Goal: Find specific page/section: Find specific page/section

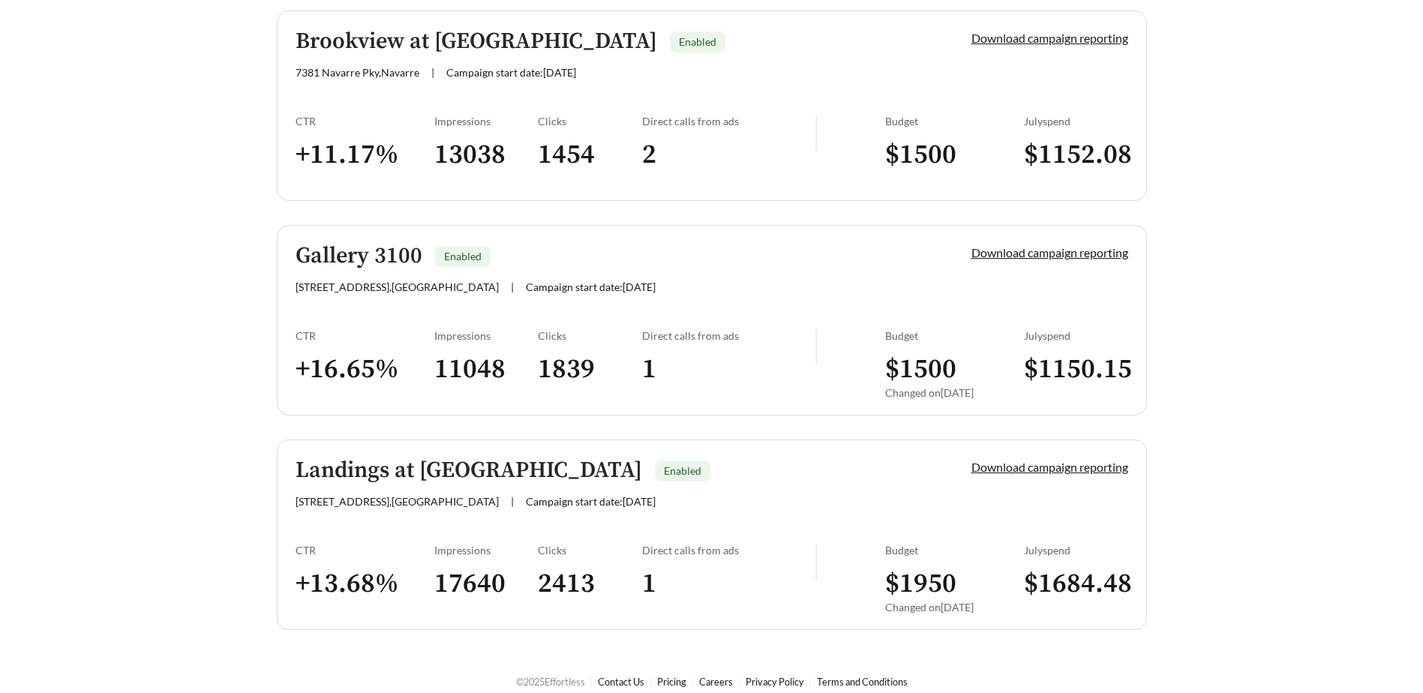
scroll to position [2325, 0]
click at [384, 289] on span "3100 Central Ave , Saint Petersburg" at bounding box center [396, 285] width 203 height 13
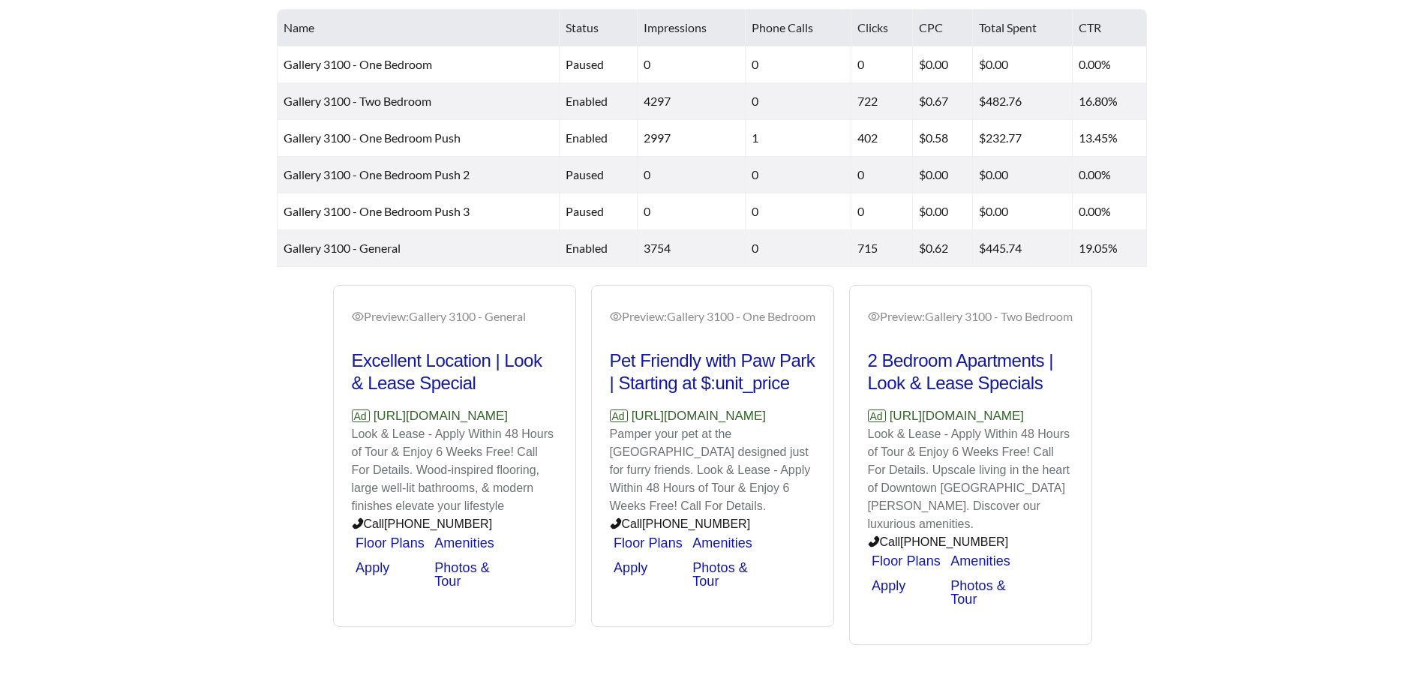
scroll to position [703, 0]
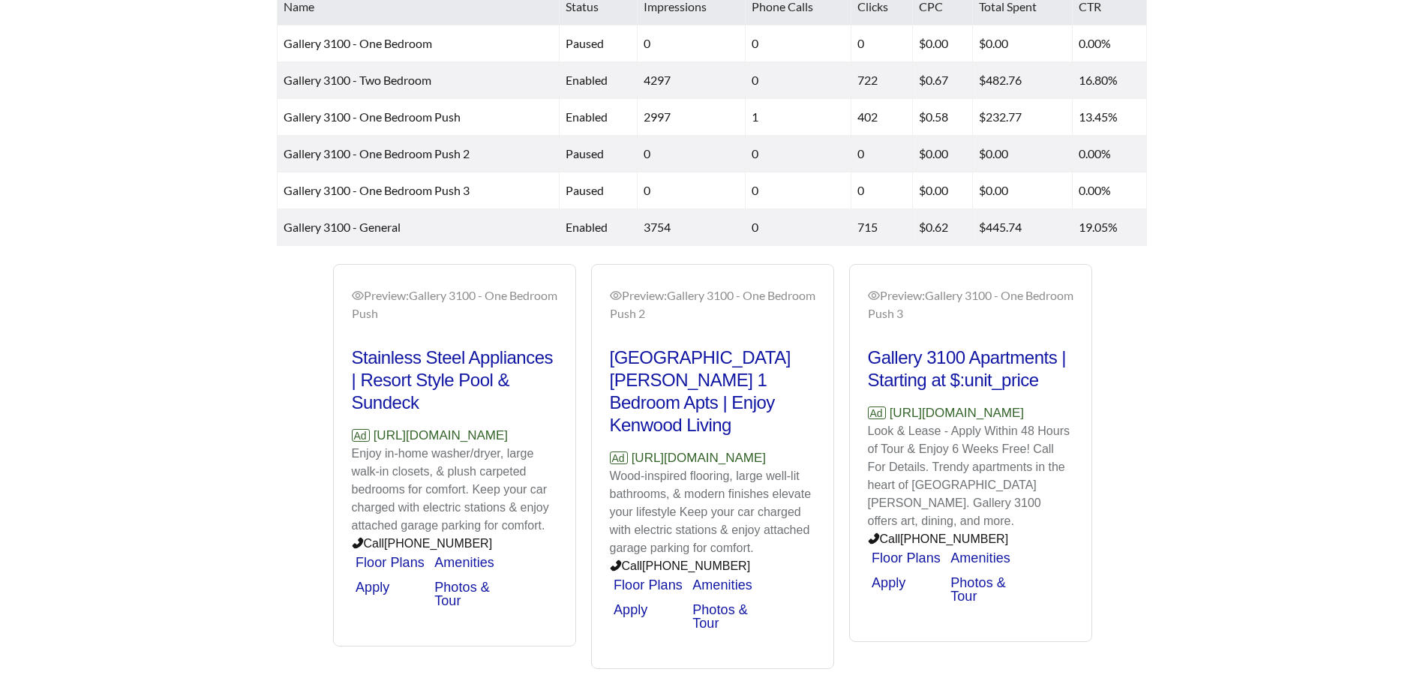
scroll to position [703, 0]
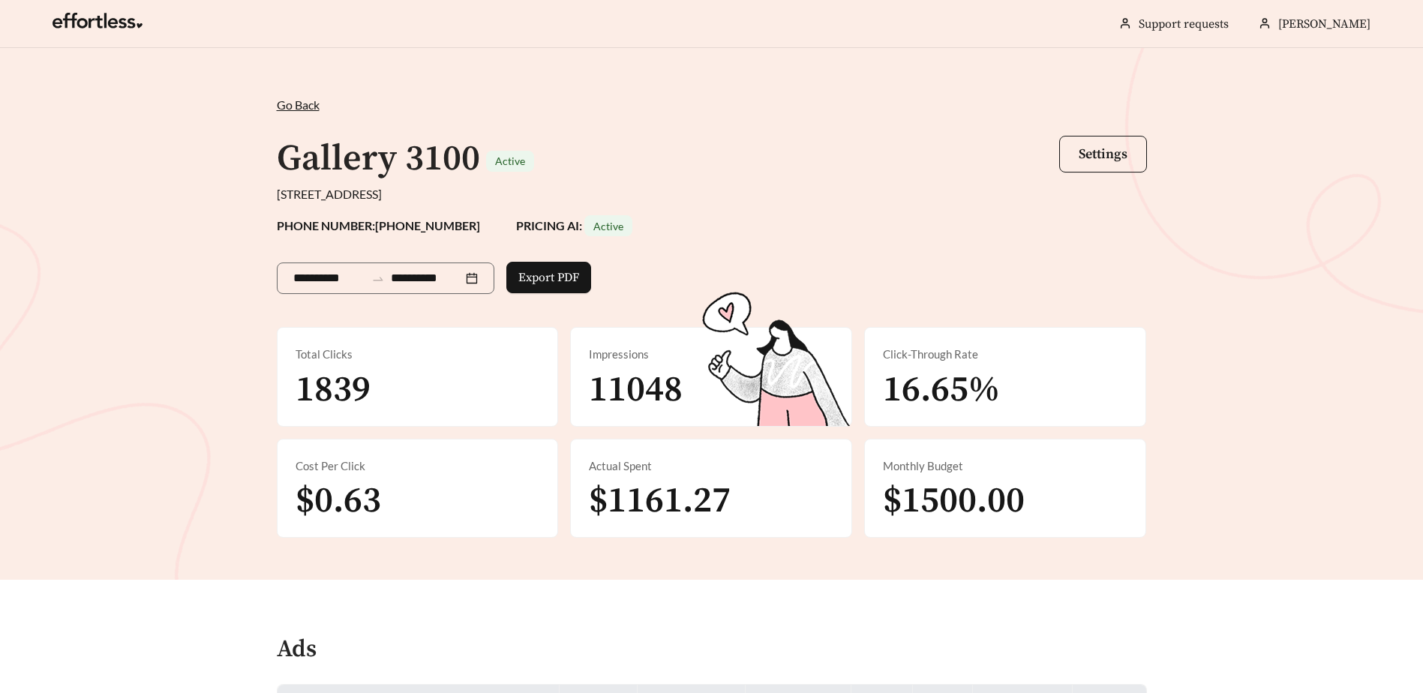
click at [816, 235] on div "PHONE NUMBER: 888-390-1096 PRICING AI: Active" at bounding box center [712, 225] width 870 height 21
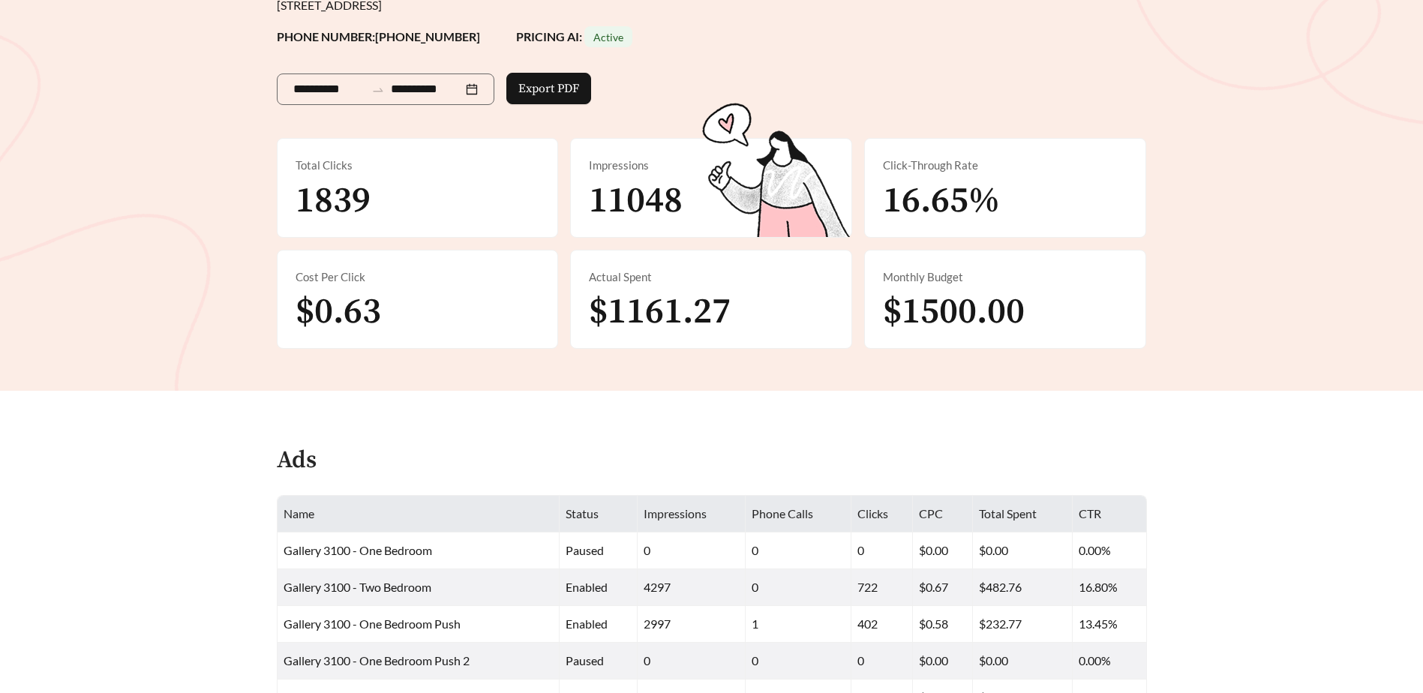
scroll to position [28, 0]
